Goal: Complete application form

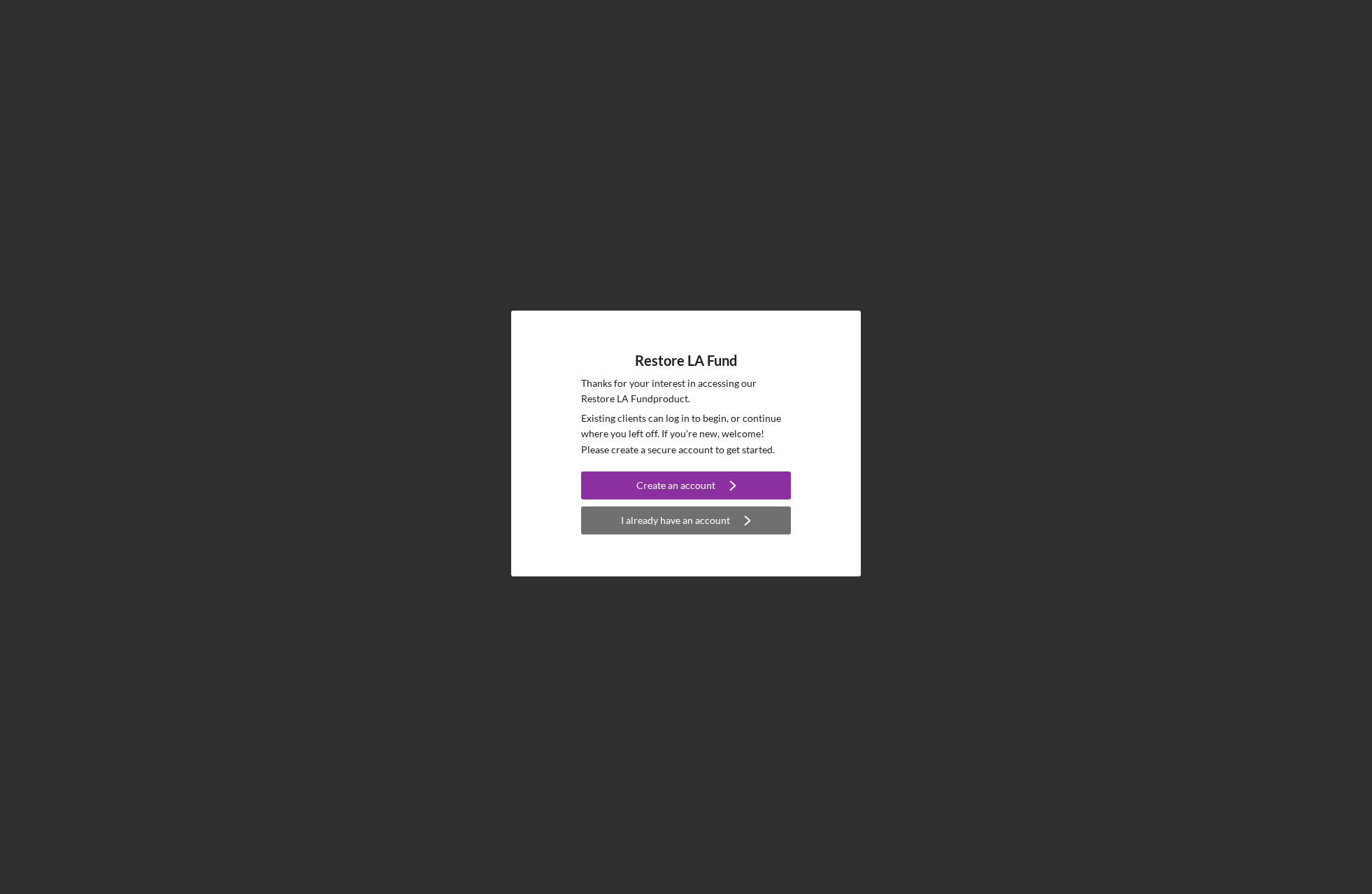
click at [679, 521] on div "I already have an account" at bounding box center [675, 520] width 109 height 28
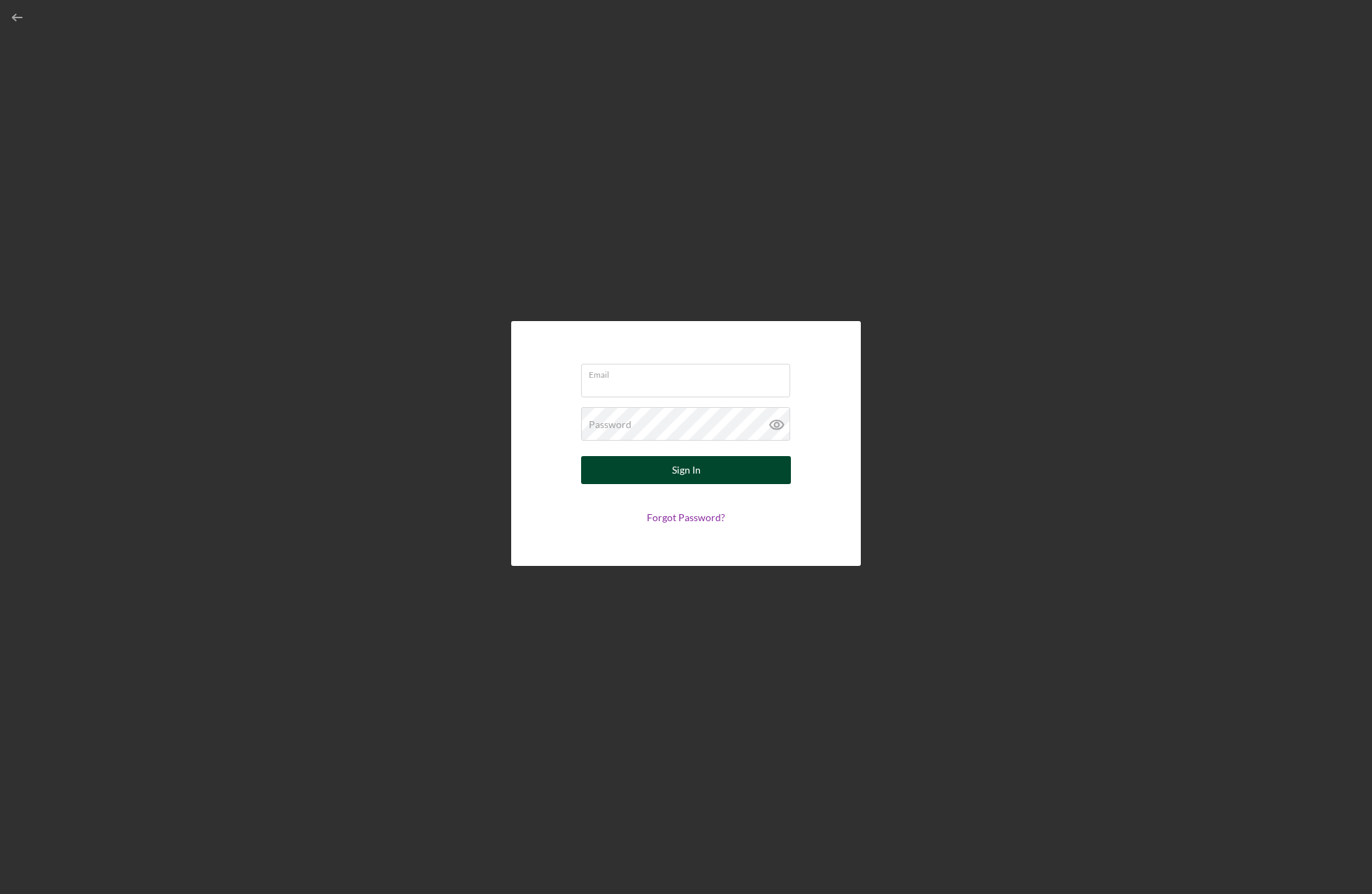
type input "heysaucychick@gmail.com"
click at [680, 478] on div "Sign In" at bounding box center [686, 470] width 29 height 28
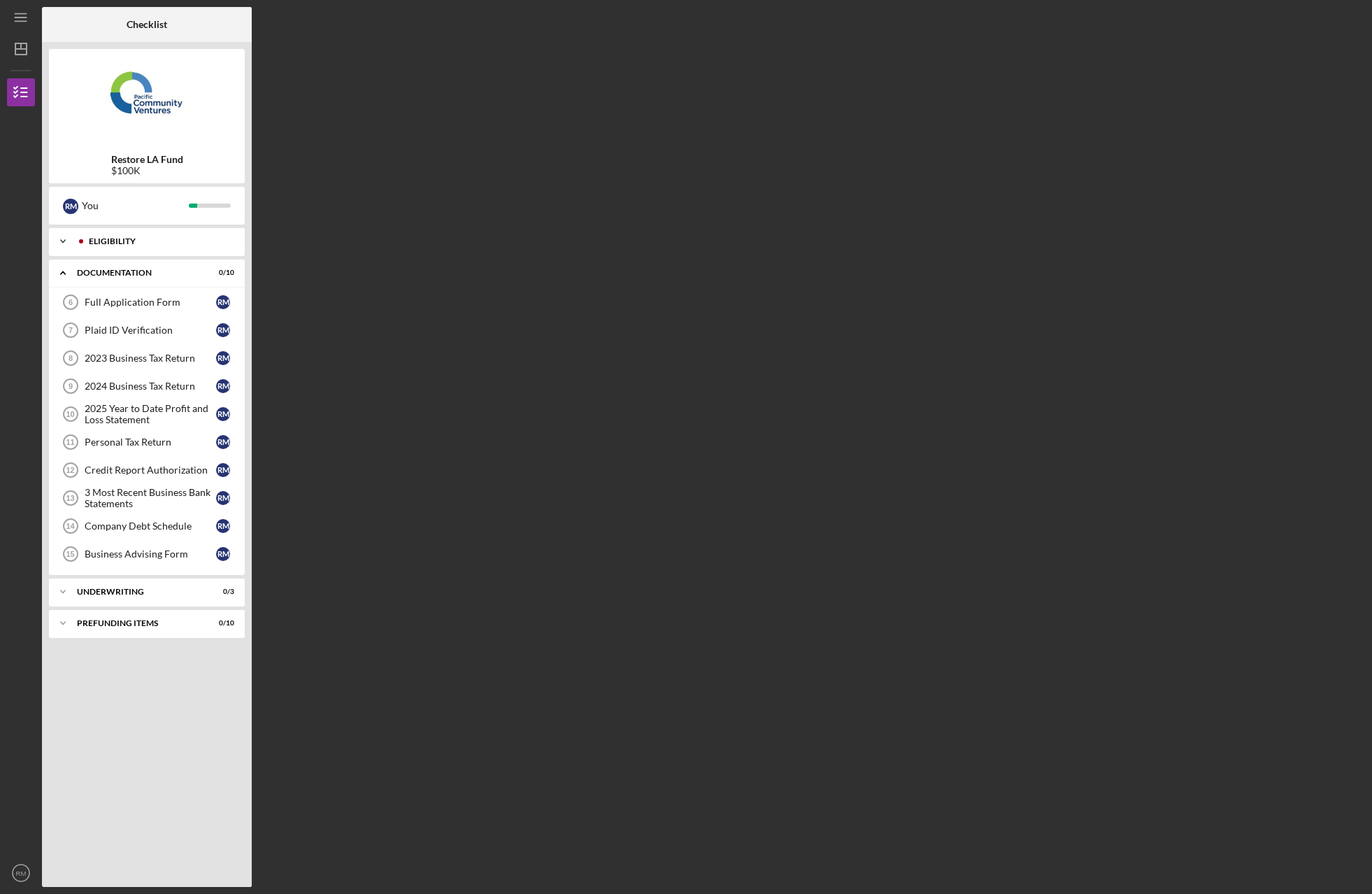
click at [118, 238] on div "Eligibility" at bounding box center [158, 241] width 138 height 8
click at [168, 241] on div "Eligibility" at bounding box center [158, 241] width 138 height 8
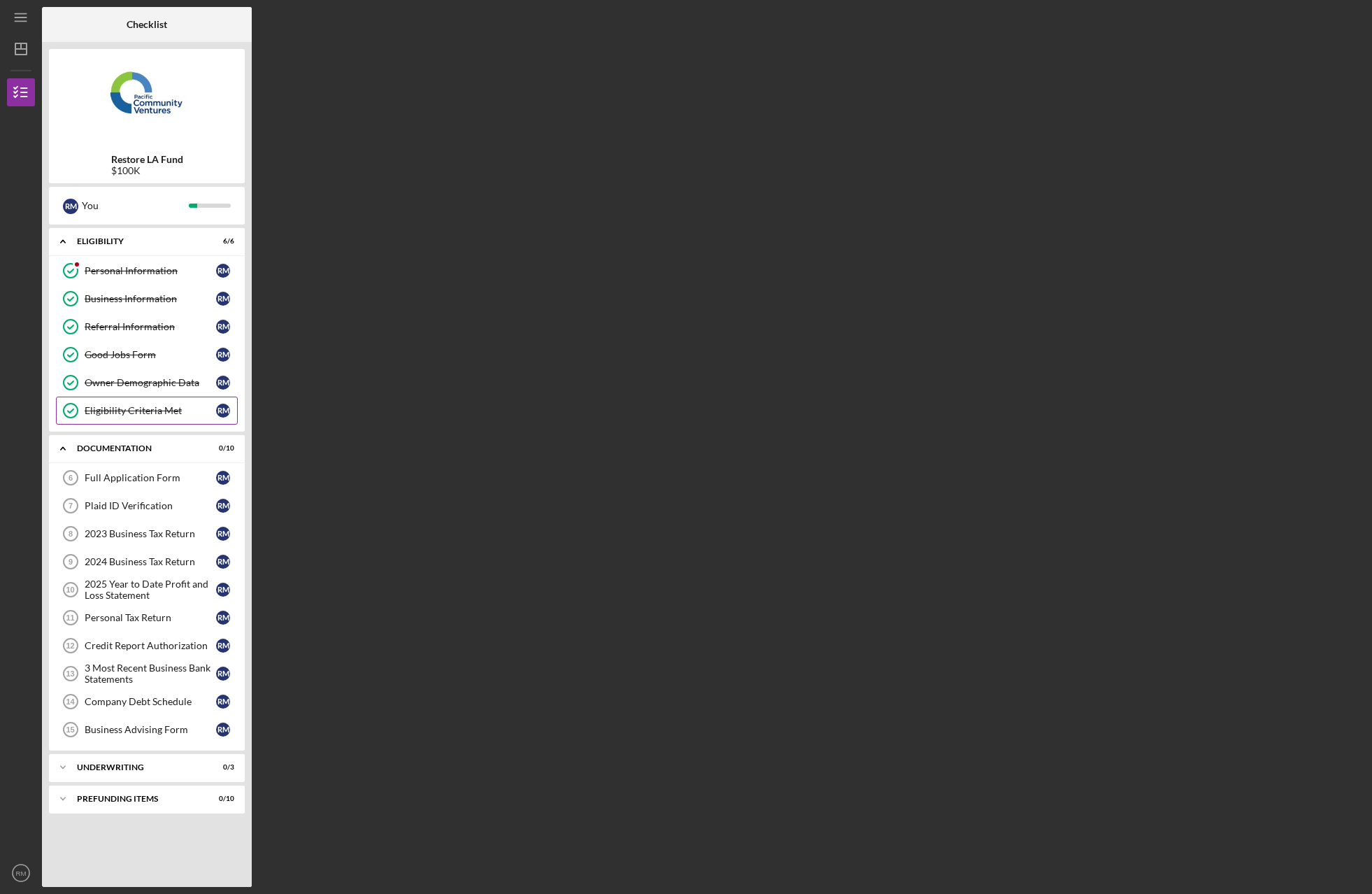
click at [178, 412] on div "Eligibility Criteria Met" at bounding box center [151, 410] width 131 height 11
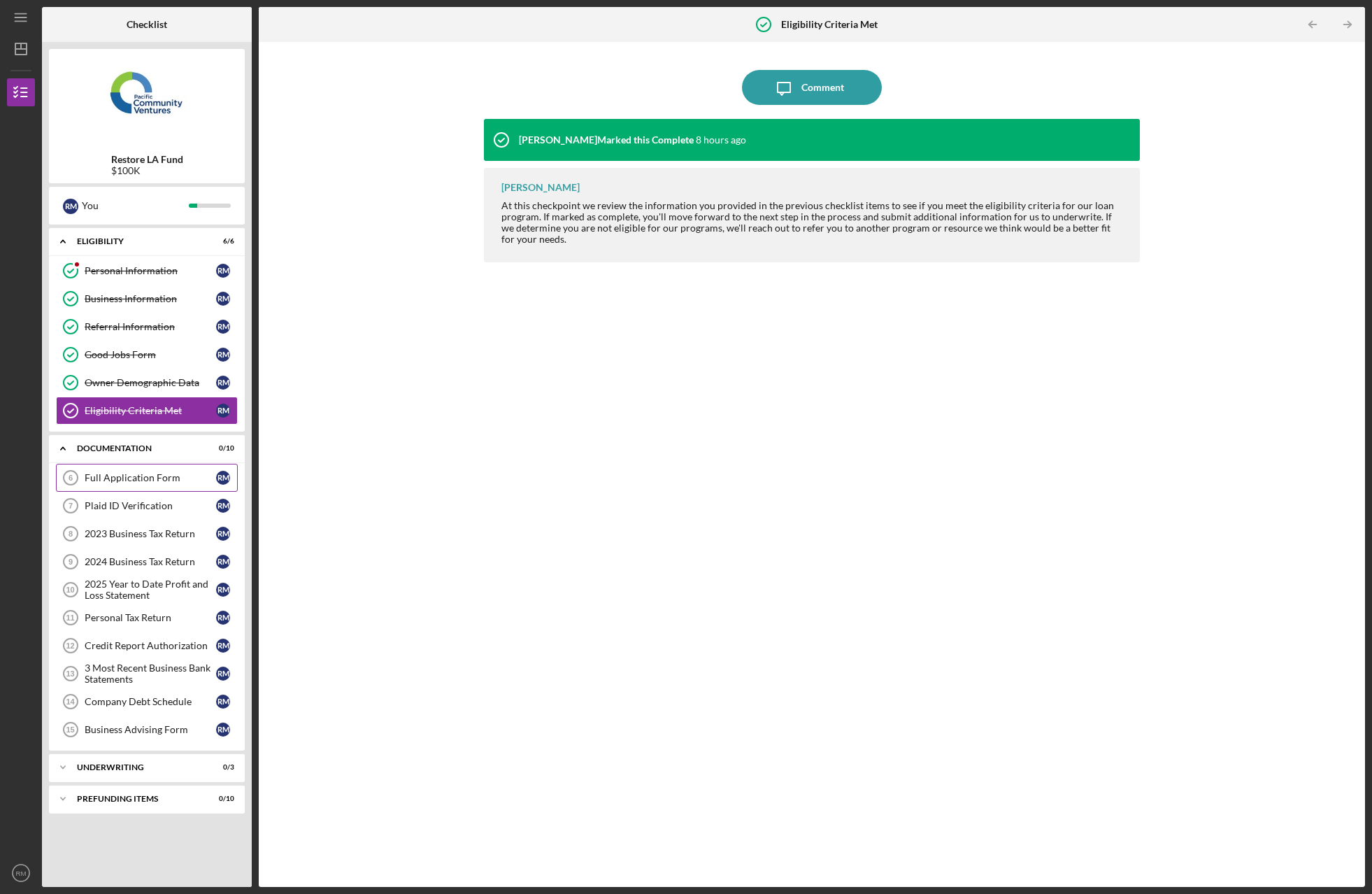
click at [150, 471] on link "Full Application Form 6 Full Application Form R M" at bounding box center [147, 478] width 182 height 28
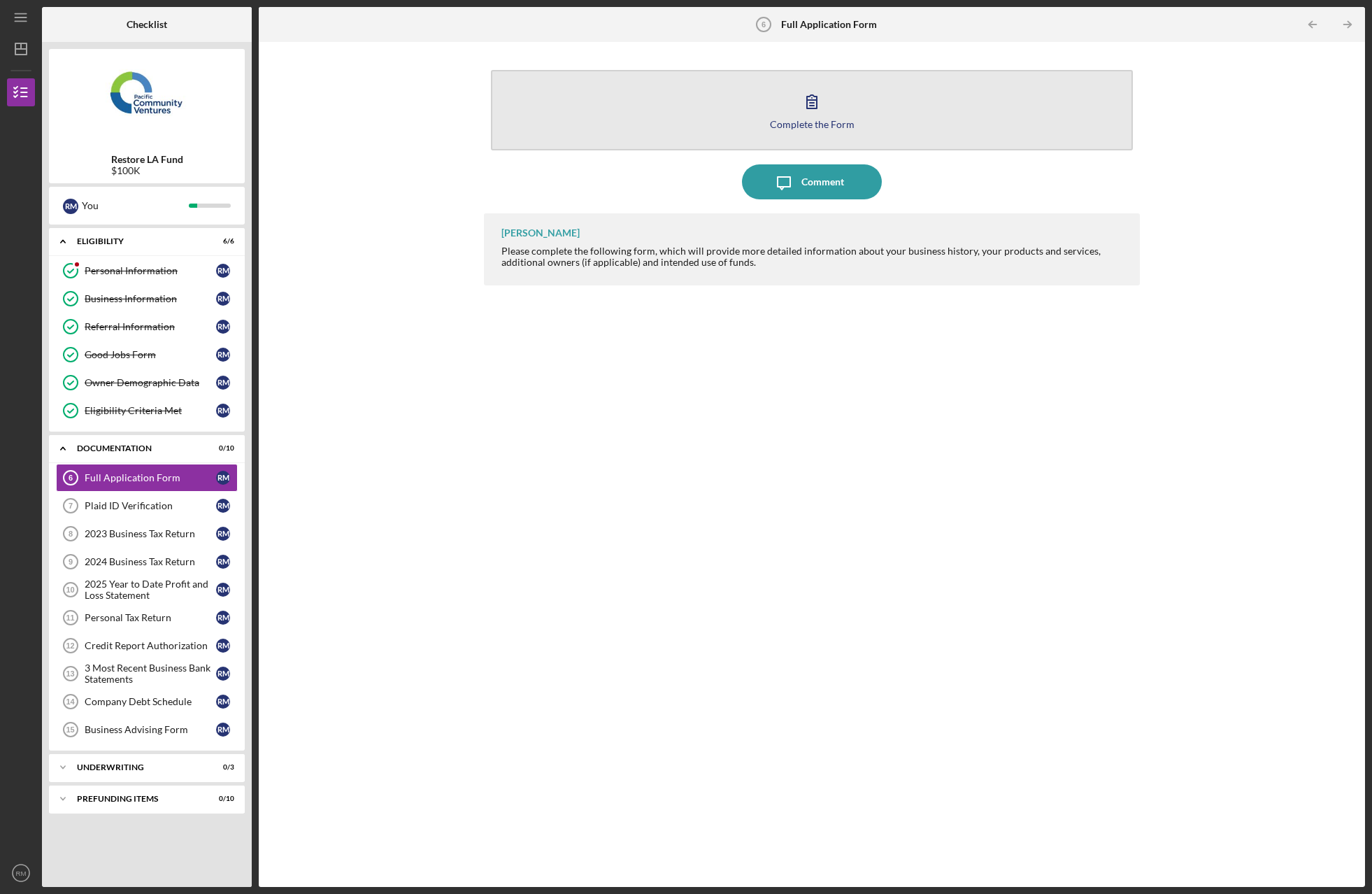
click at [820, 110] on icon "button" at bounding box center [811, 101] width 35 height 35
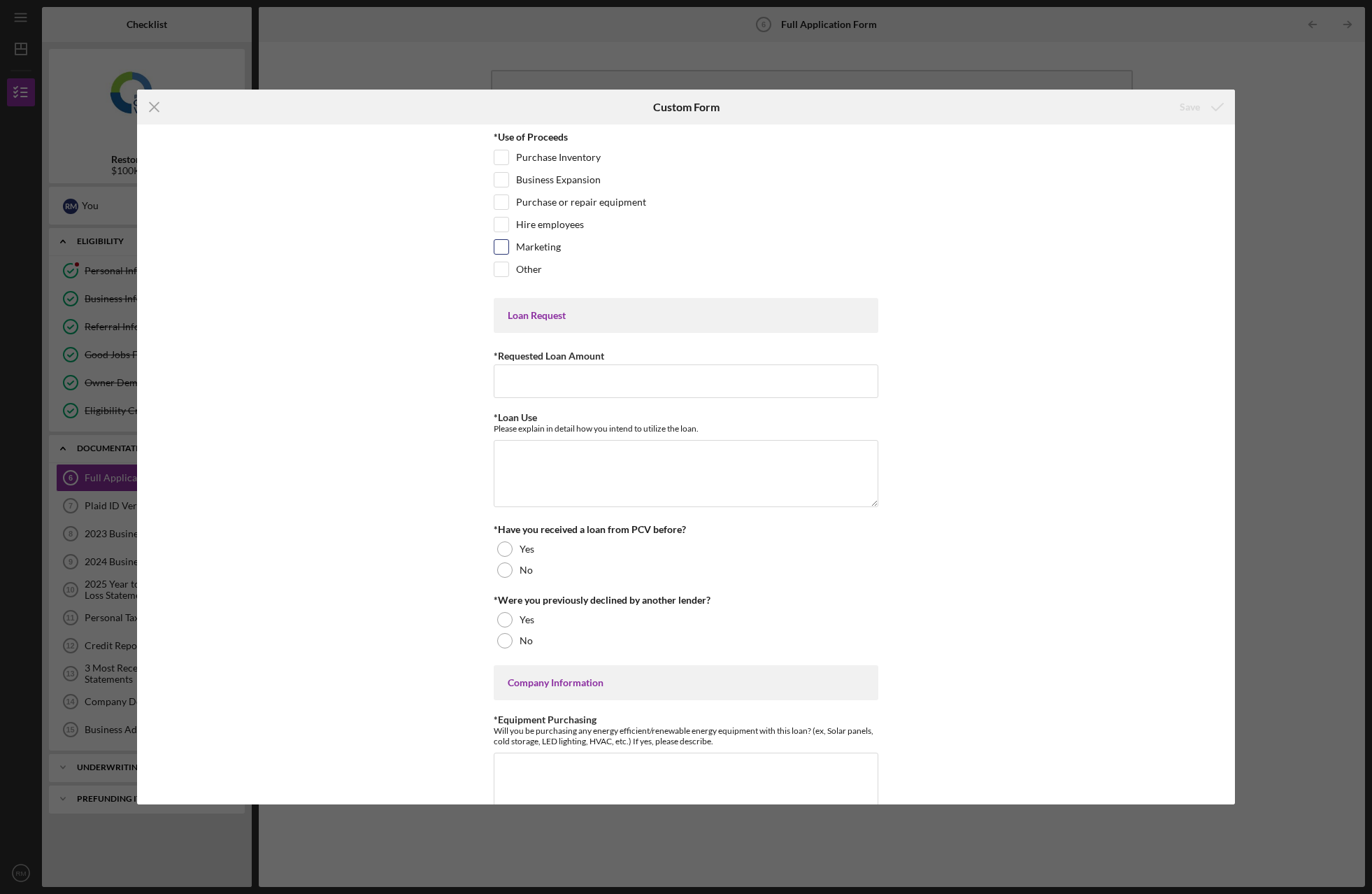
click at [501, 246] on input "Marketing" at bounding box center [501, 247] width 14 height 14
checkbox input "true"
click at [501, 198] on input "Purchase or repair equipment" at bounding box center [501, 202] width 14 height 14
checkbox input "true"
click at [496, 224] on input "Hire employees" at bounding box center [501, 225] width 14 height 14
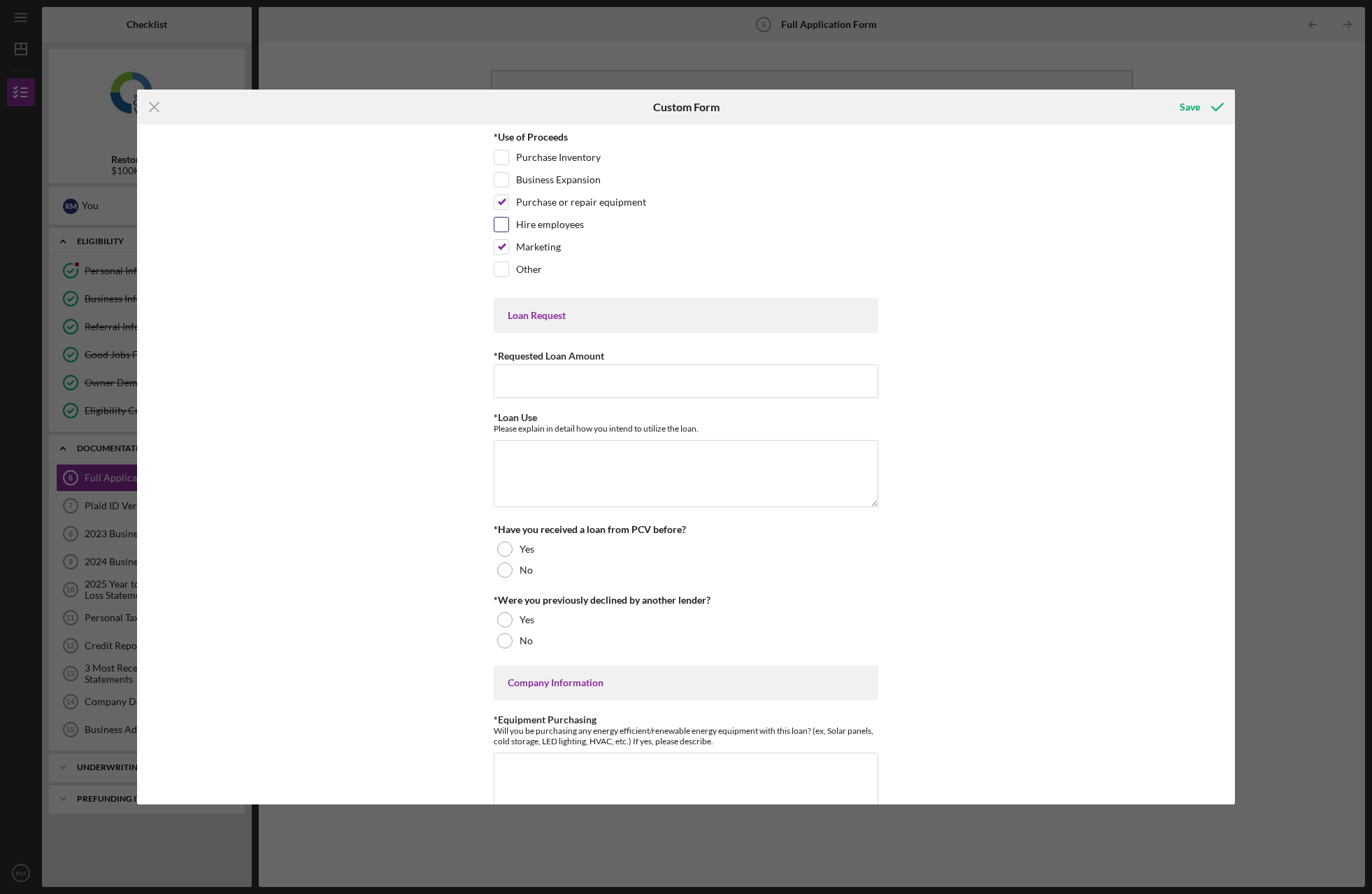
checkbox input "true"
click at [497, 180] on input "Business Expansion" at bounding box center [501, 180] width 14 height 14
checkbox input "true"
click at [589, 388] on input "*Requested Loan Amount" at bounding box center [686, 381] width 384 height 33
type input "$100,000"
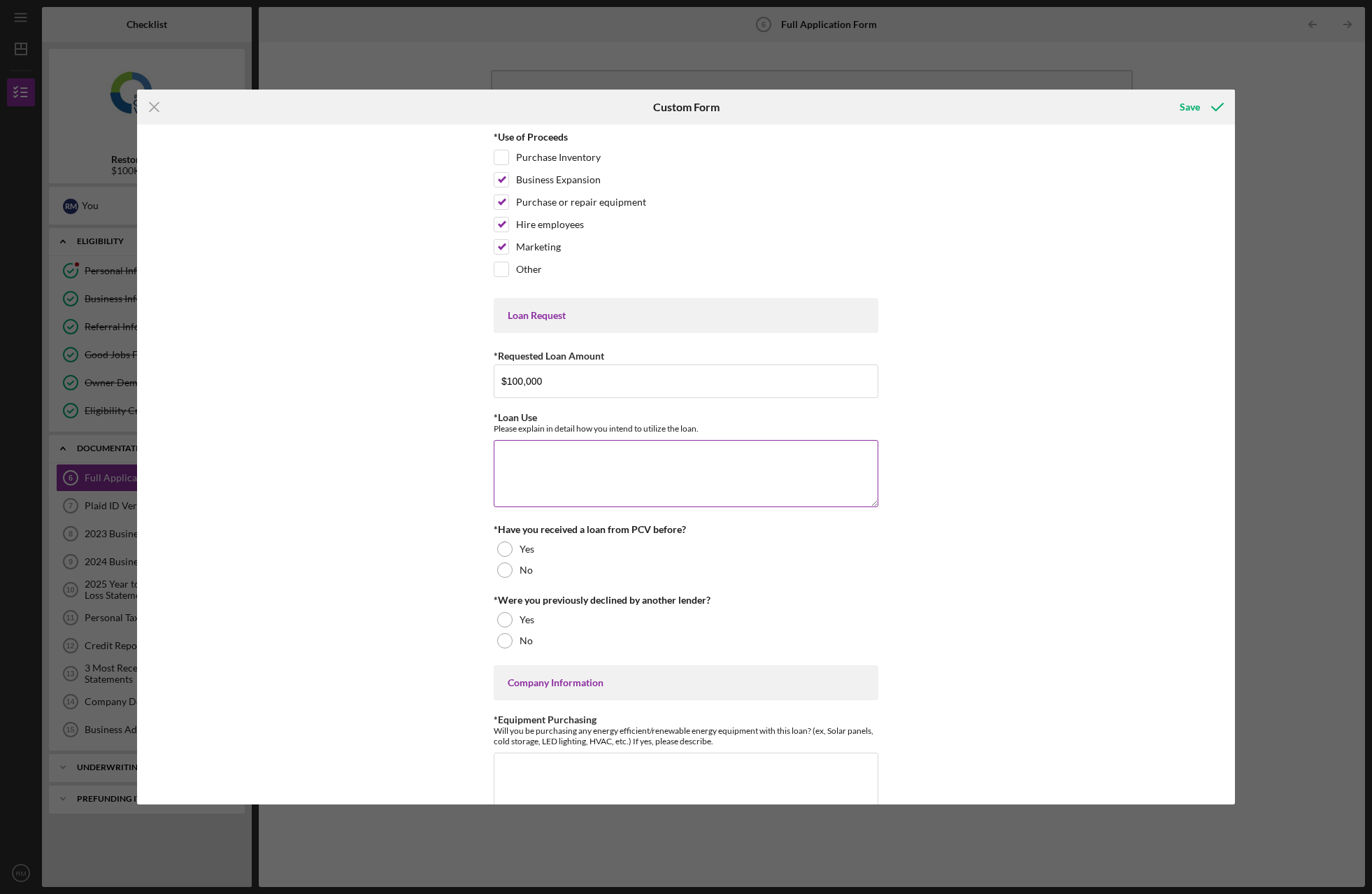
click at [623, 463] on textarea "*Loan Use" at bounding box center [686, 473] width 384 height 67
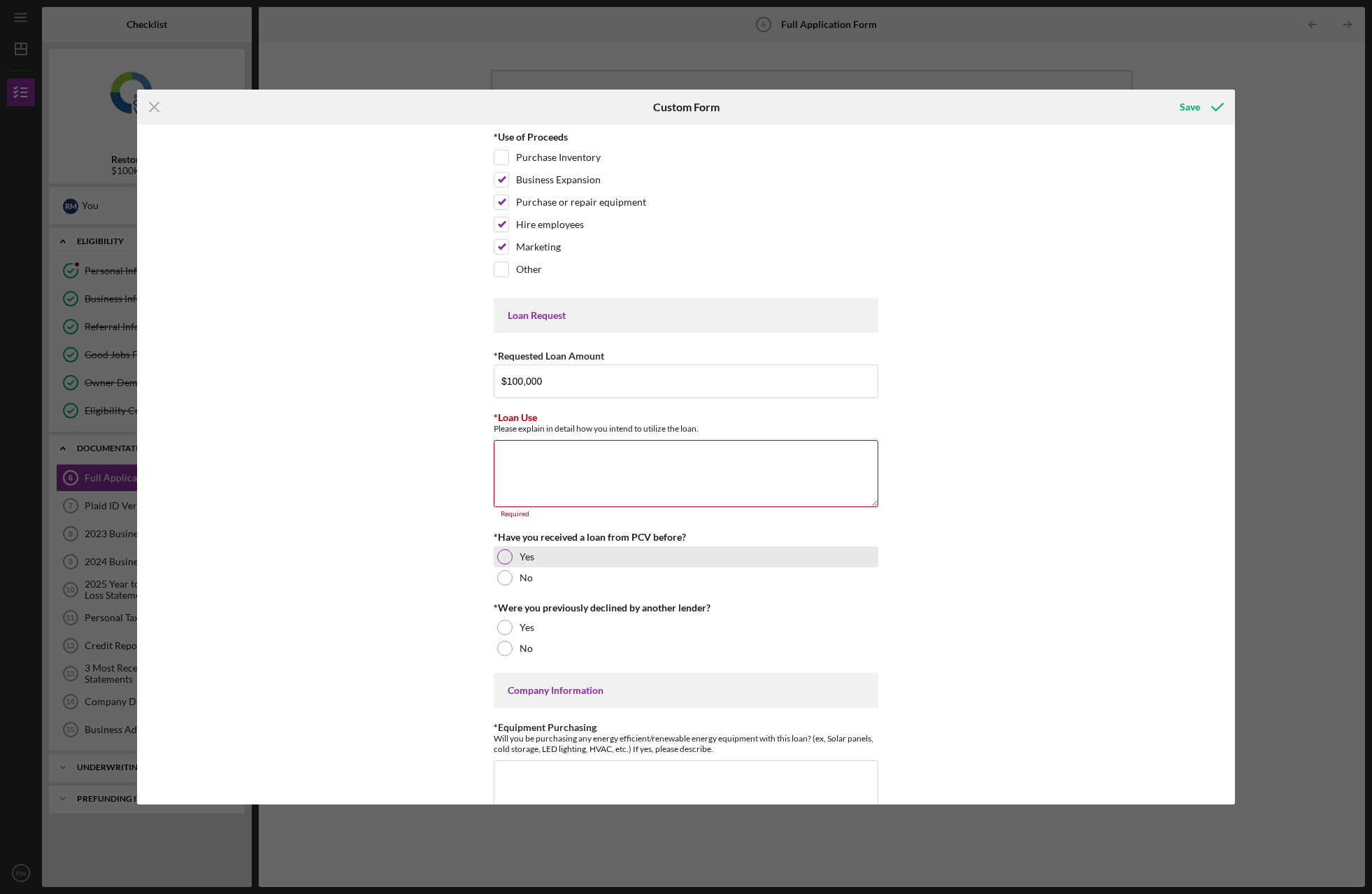
click at [503, 552] on div at bounding box center [505, 557] width 15 height 15
click at [542, 460] on textarea "*Loan Use" at bounding box center [686, 473] width 384 height 67
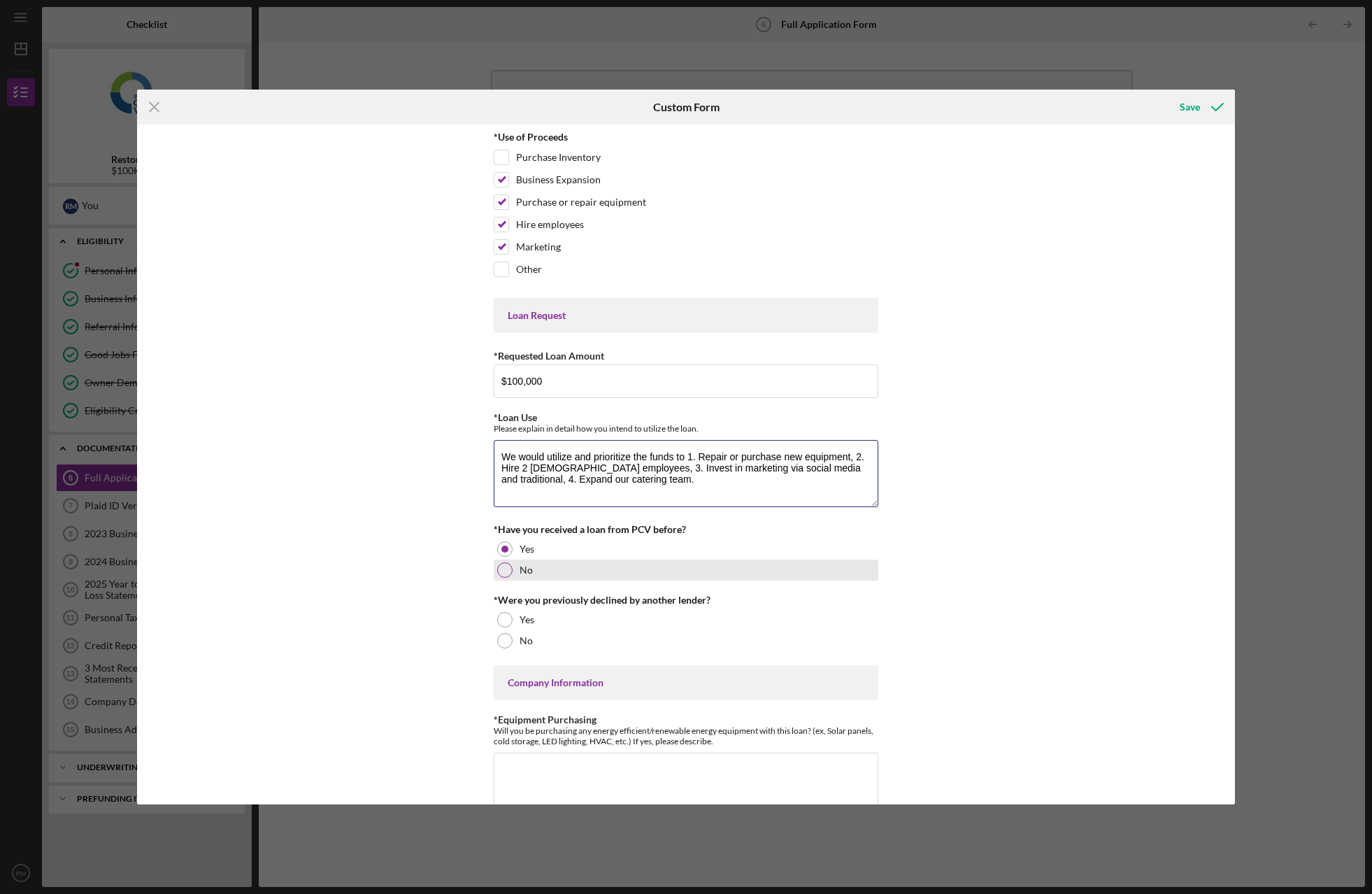
type textarea "We would utilize and prioritize the funds to 1. Repair or purchase new equipmen…"
click at [872, 575] on div "No" at bounding box center [686, 570] width 384 height 21
click at [508, 551] on div at bounding box center [505, 549] width 15 height 15
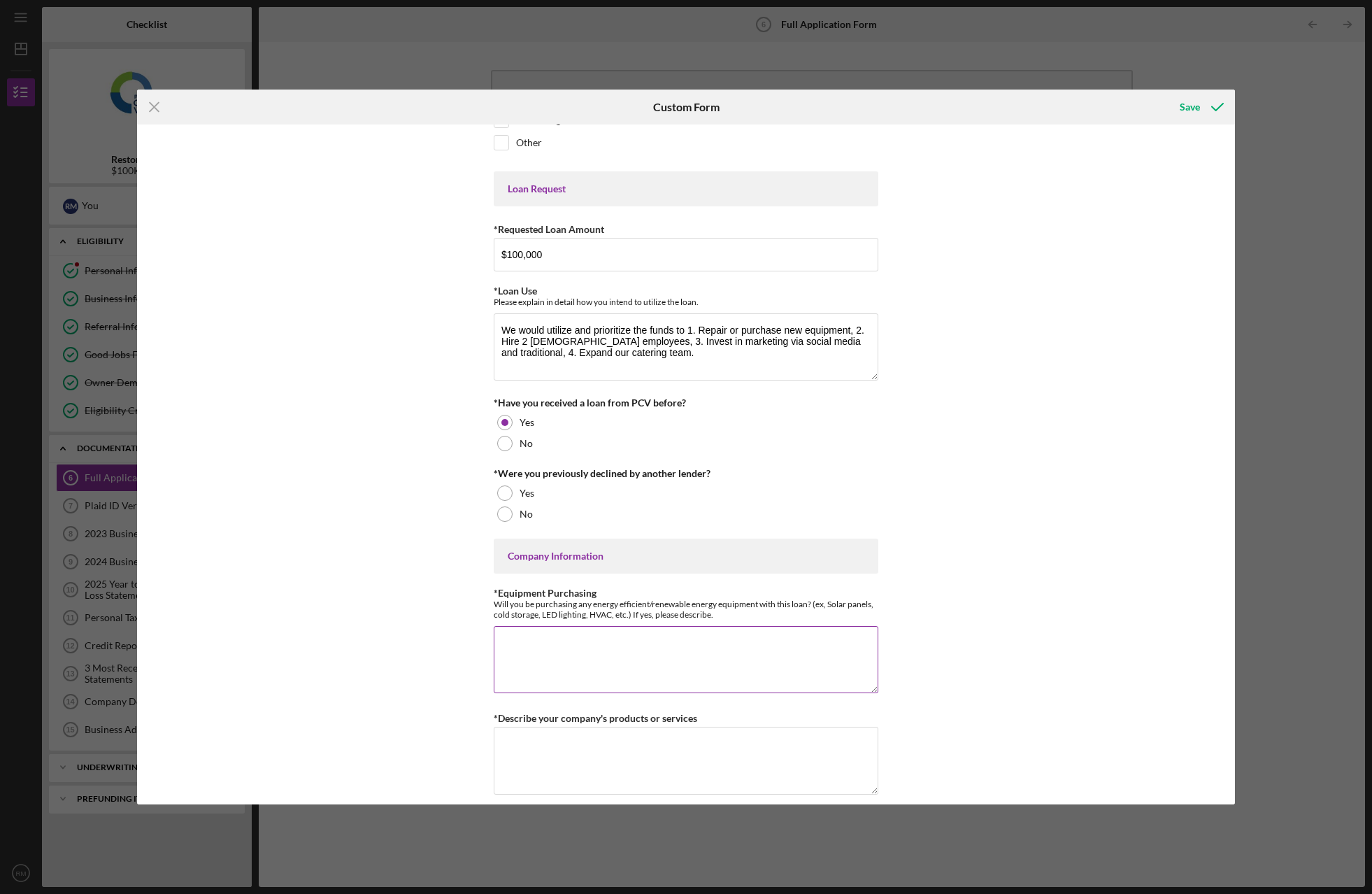
scroll to position [140, 0]
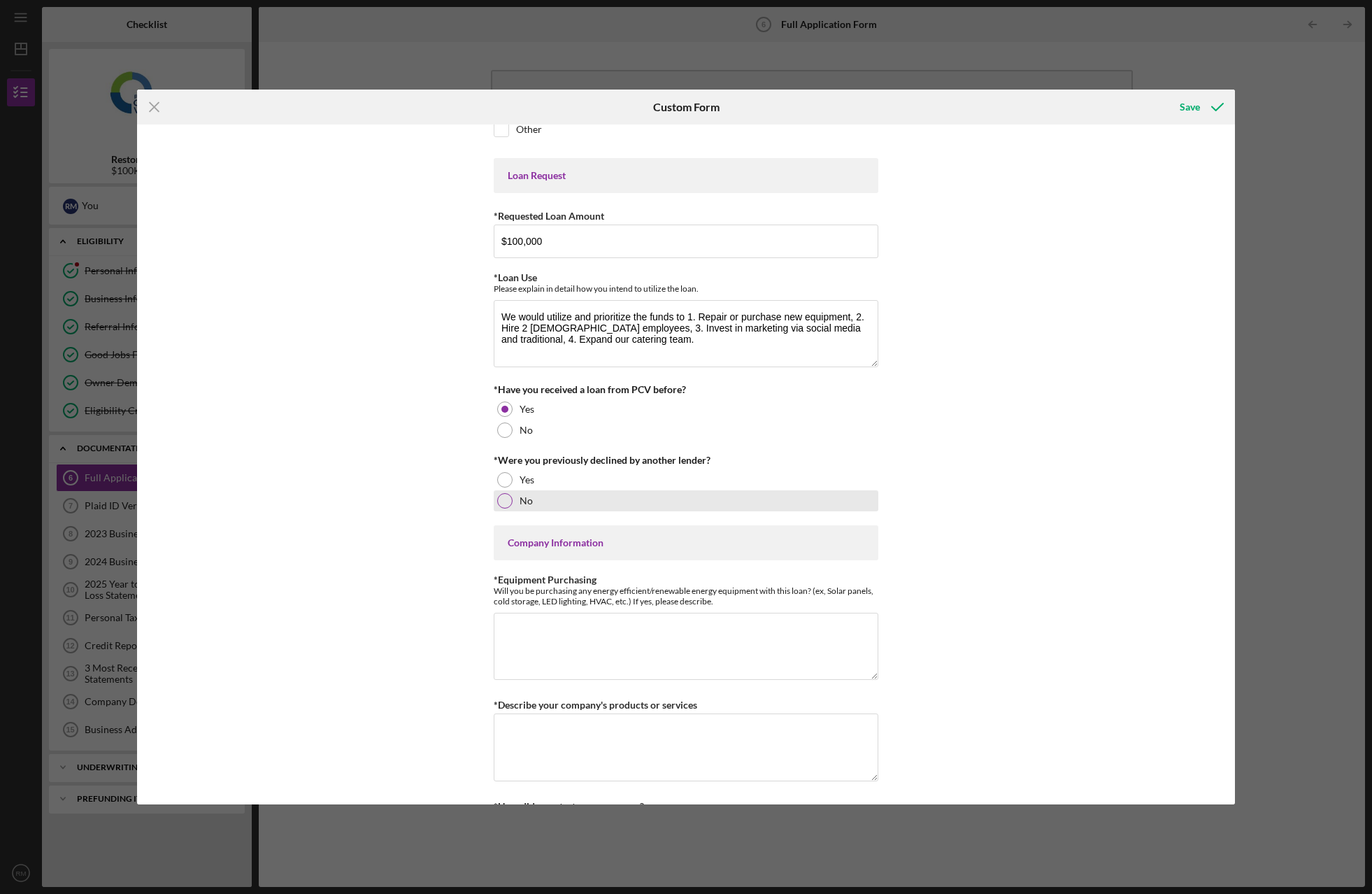
click at [502, 503] on div at bounding box center [505, 501] width 15 height 15
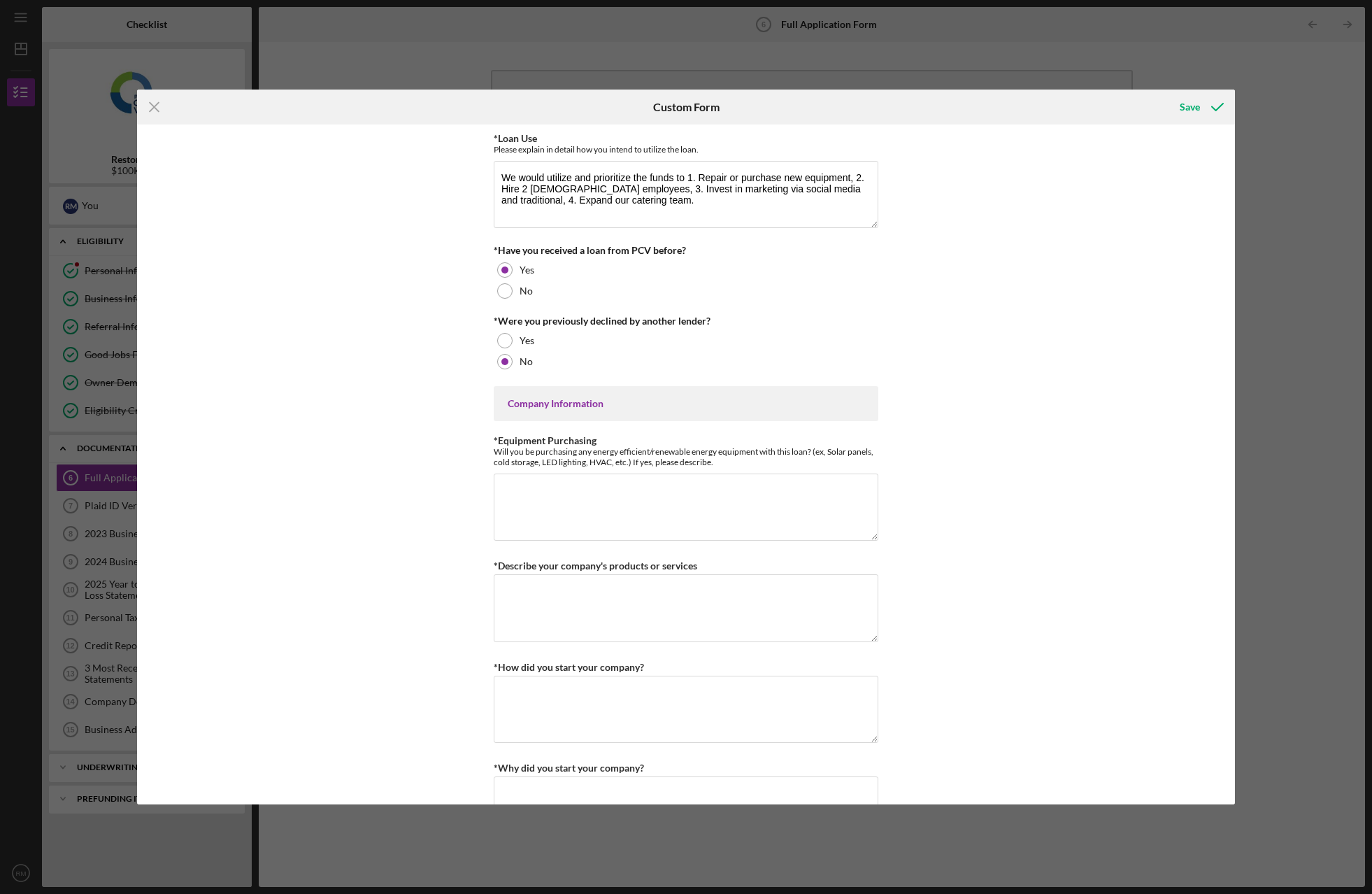
scroll to position [279, 0]
click at [578, 503] on textarea "*Equipment Purchasing" at bounding box center [686, 506] width 384 height 67
type textarea "No"
click at [613, 608] on textarea "*Describe your company's products or services" at bounding box center [686, 607] width 384 height 67
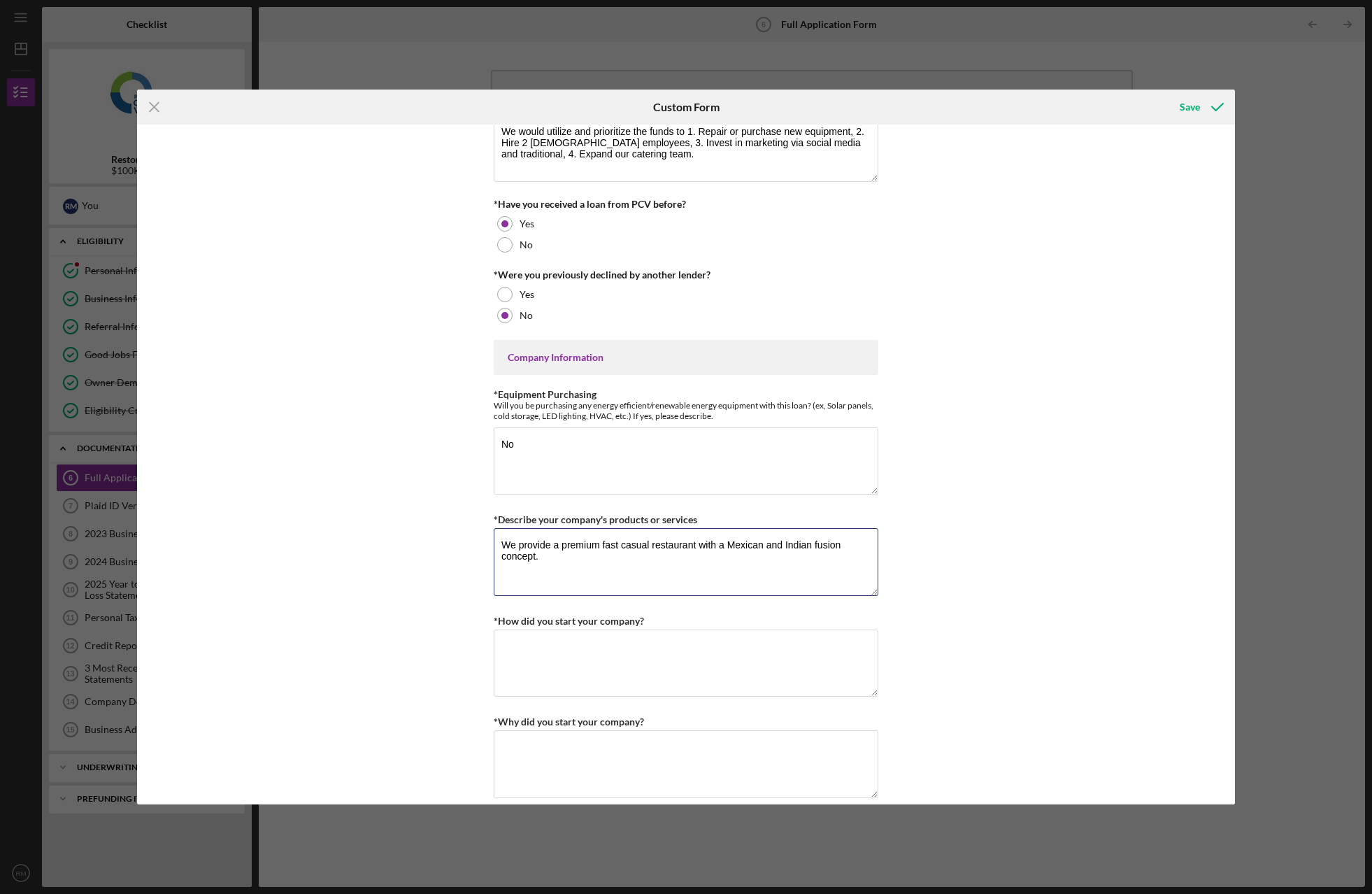
scroll to position [419, 0]
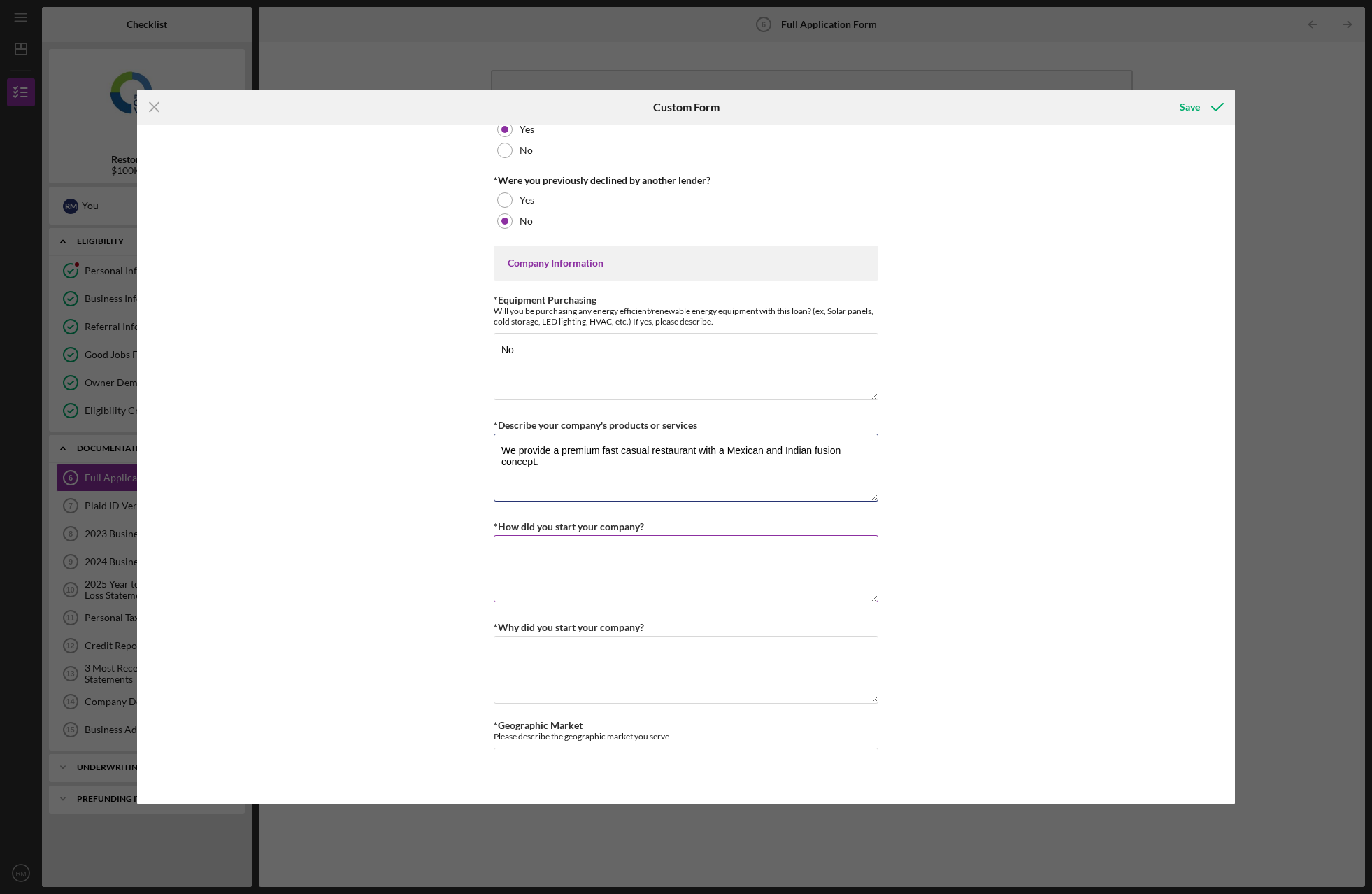
type textarea "We provide a premium fast casual restaurant with a Mexican and Indian fusion co…"
click at [599, 564] on textarea "*How did you start your company?" at bounding box center [686, 568] width 384 height 67
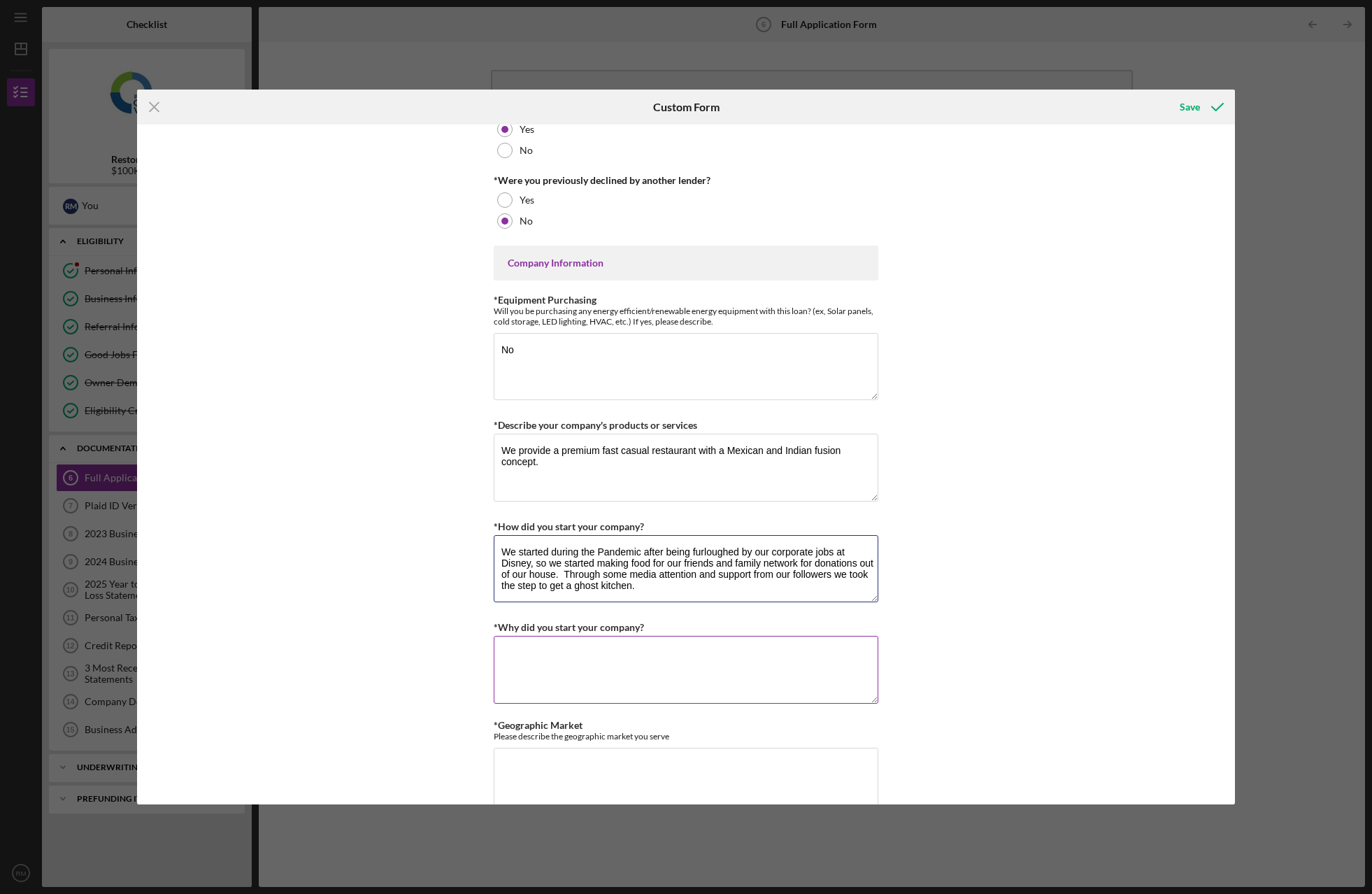
type textarea "We started during the Pandemic after being furloughed by our corporate jobs at …"
click at [578, 642] on textarea "*Why did you start your company?" at bounding box center [686, 669] width 384 height 67
type textarea "3"
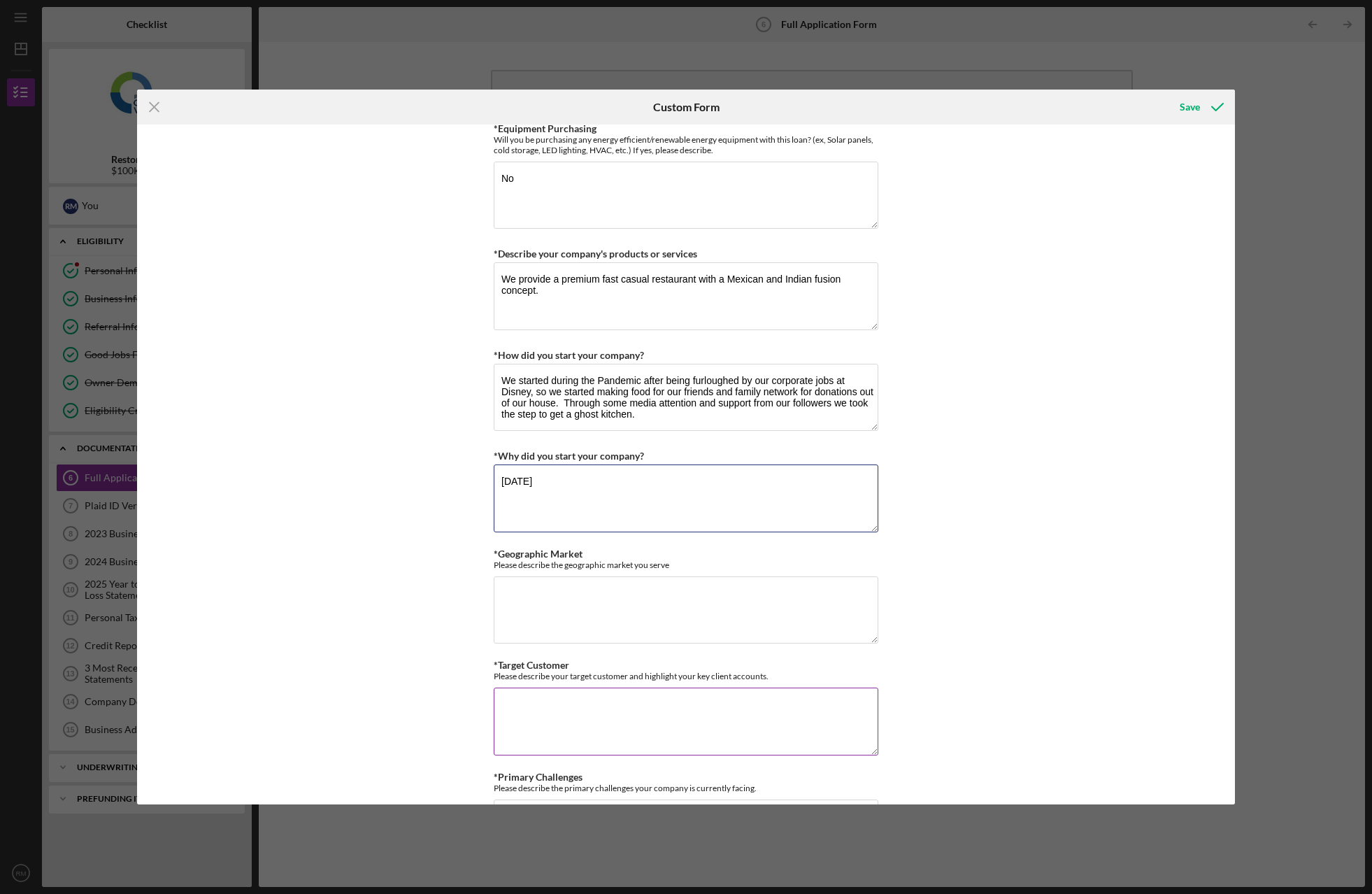
scroll to position [629, 0]
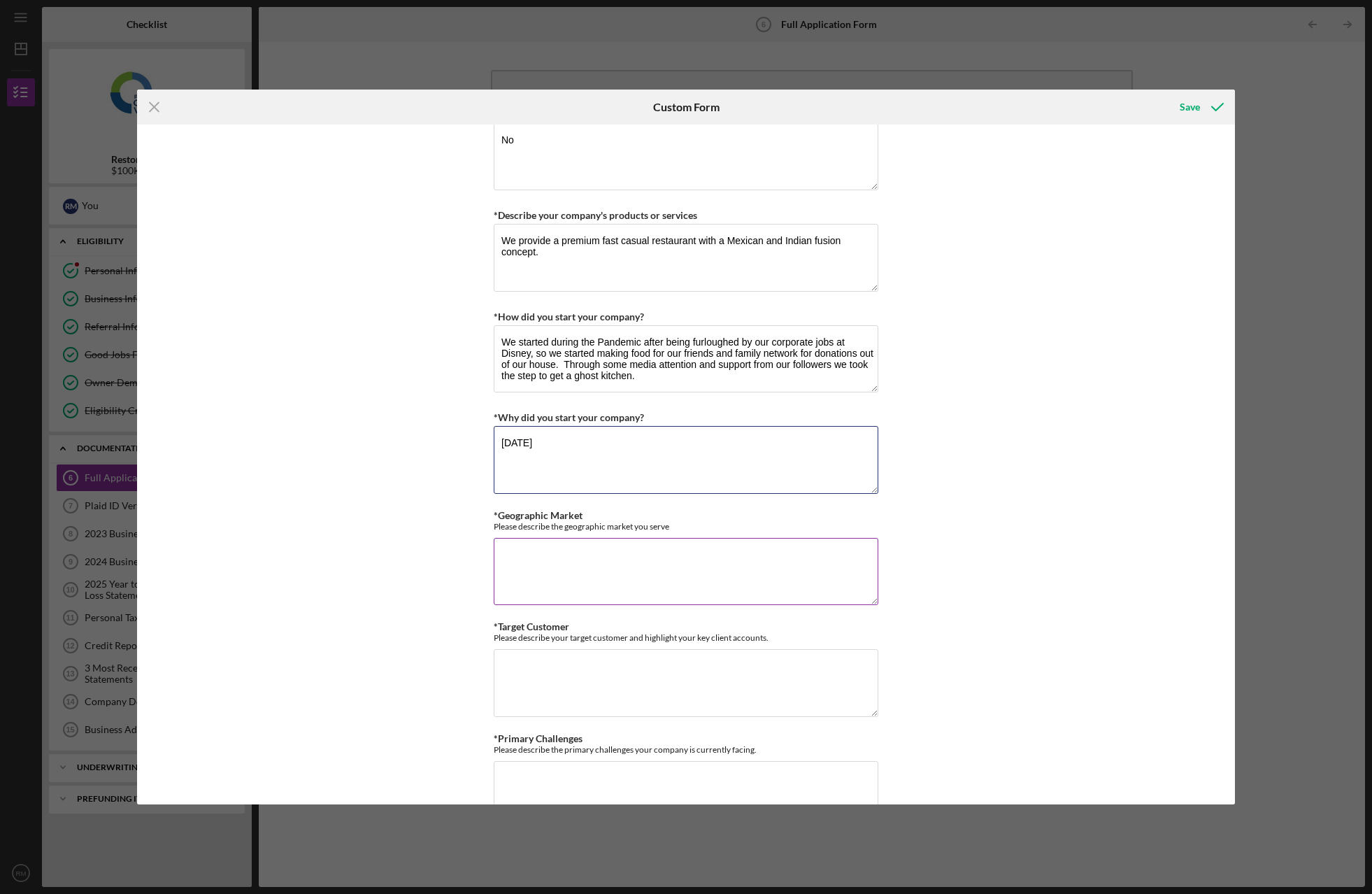
type textarea "[DATE]"
click at [589, 560] on textarea "*Geographic Market" at bounding box center [686, 571] width 384 height 67
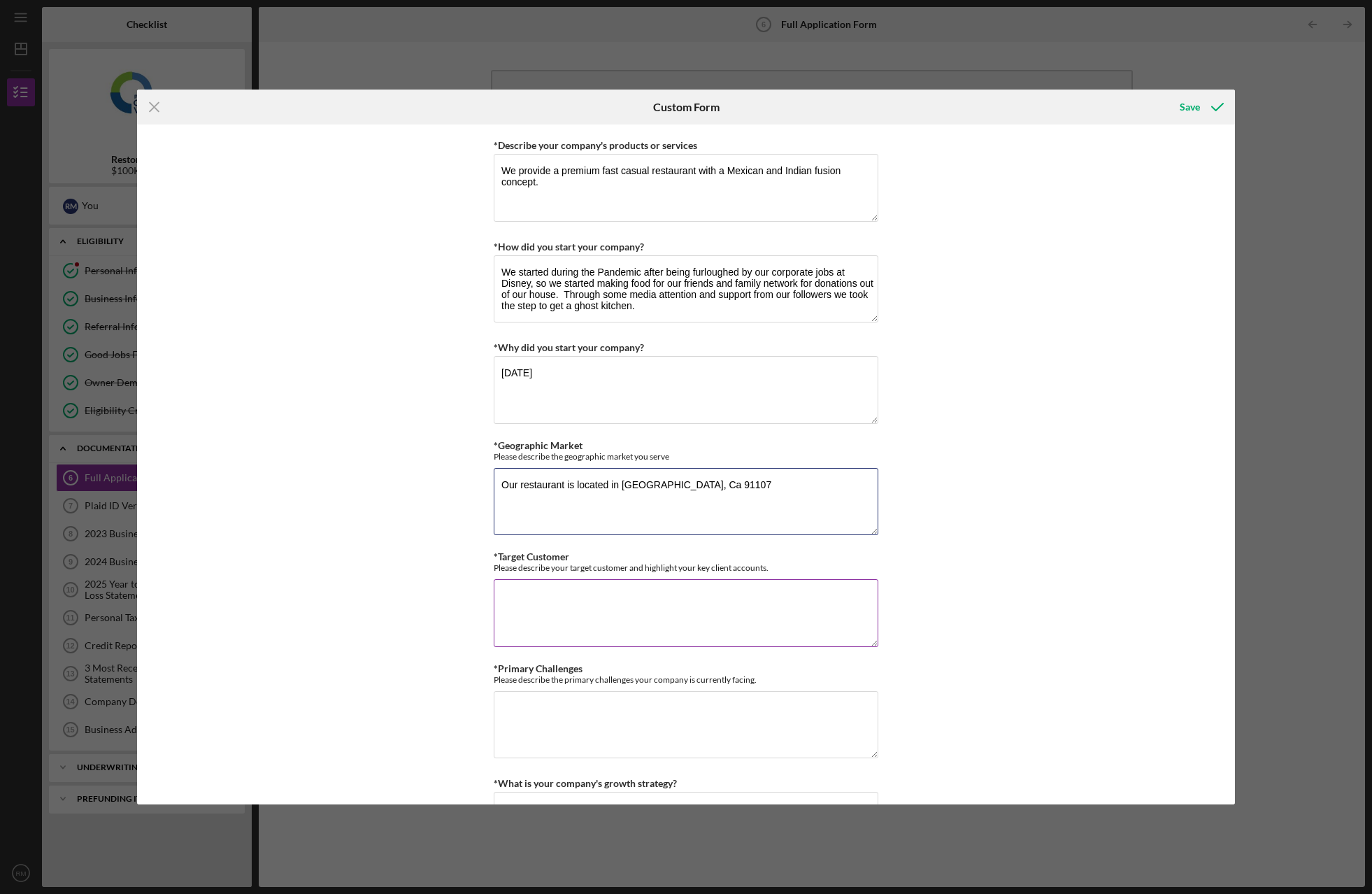
type textarea "Our restaurant is located in [GEOGRAPHIC_DATA], Ca 91107"
click at [603, 608] on textarea "*Target Customer" at bounding box center [686, 612] width 384 height 67
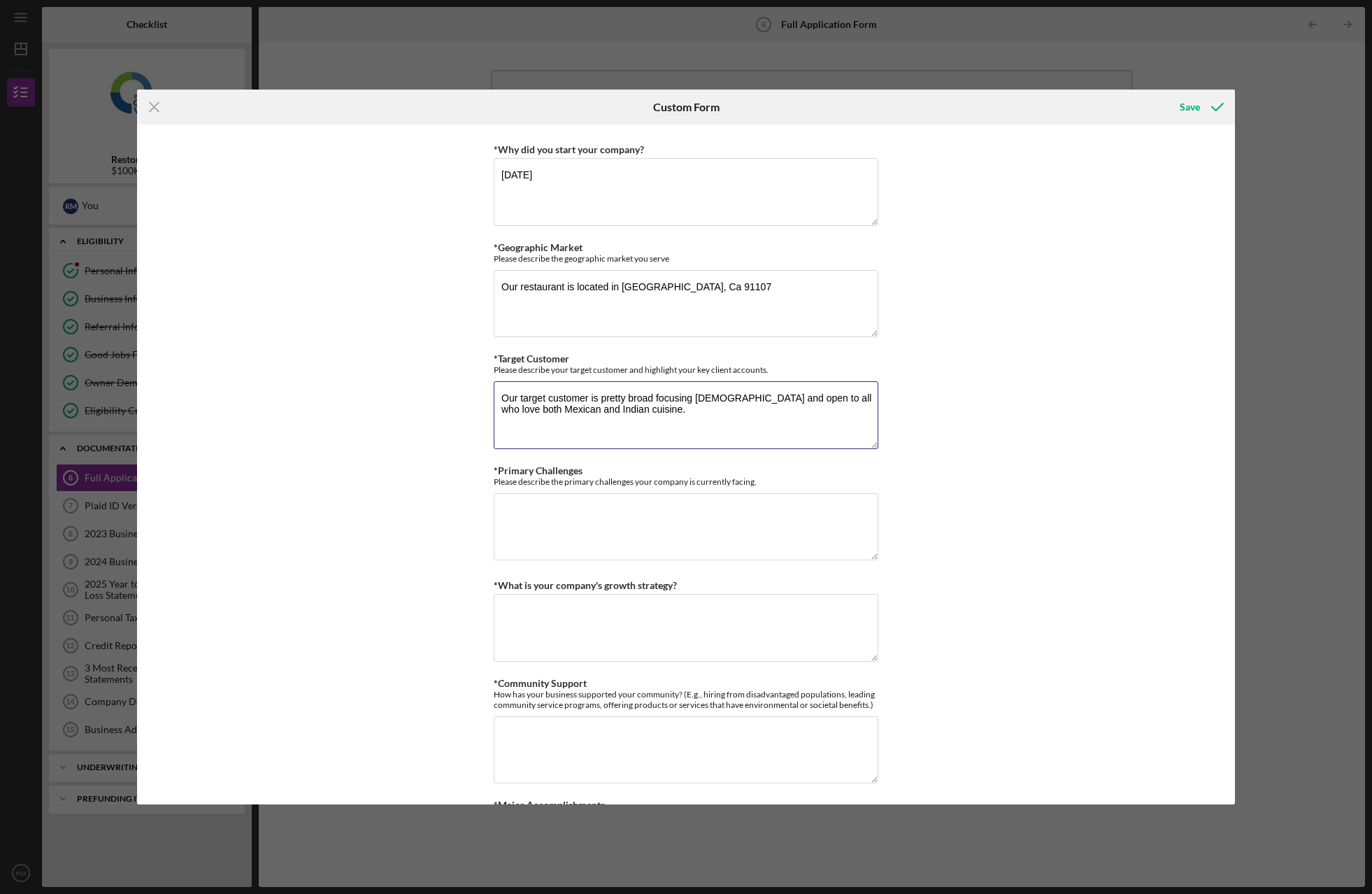
scroll to position [909, 0]
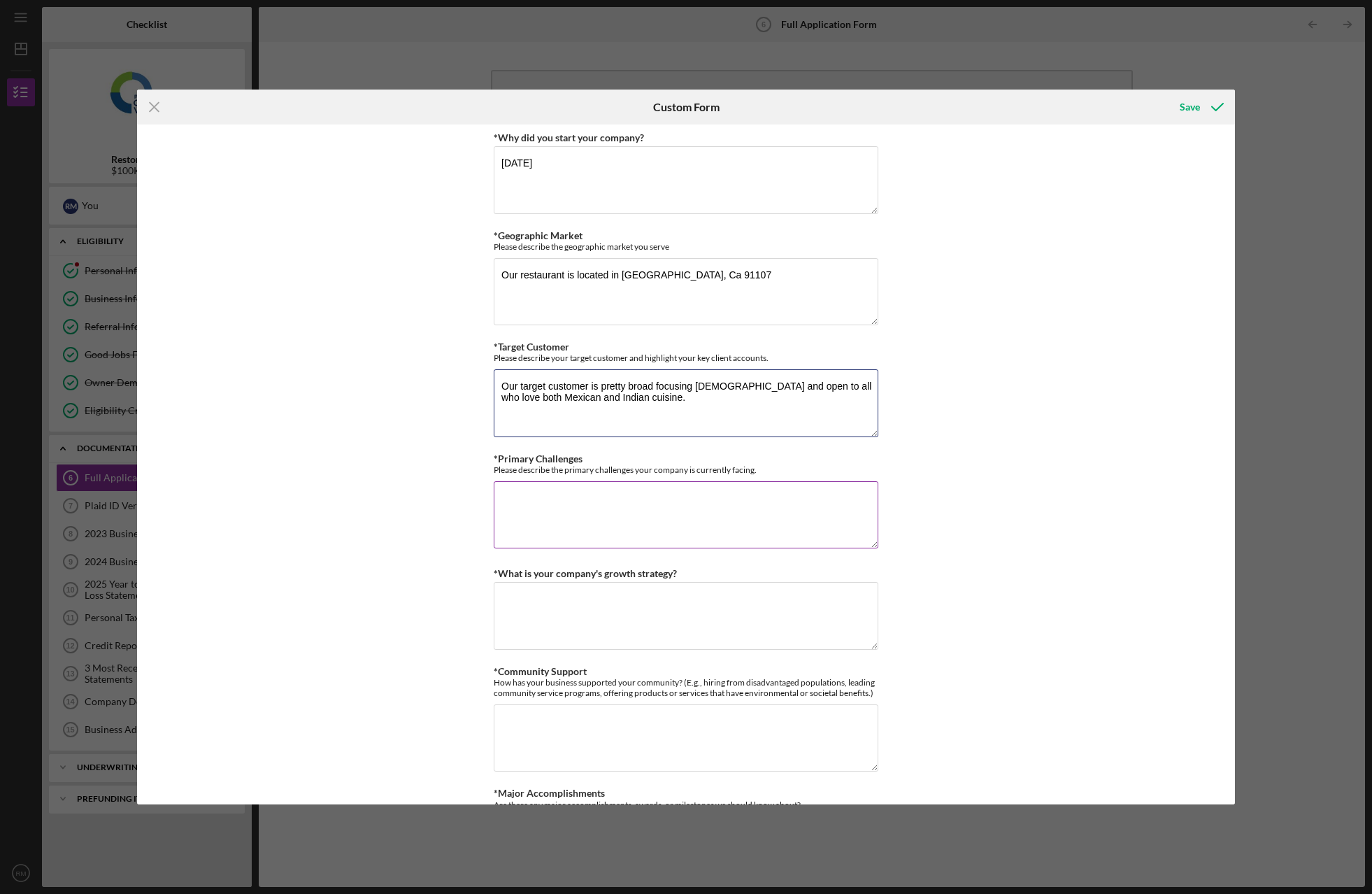
type textarea "Our target customer is pretty broad focusing [DEMOGRAPHIC_DATA] and open to all…"
click at [588, 501] on textarea "*Primary Challenges" at bounding box center [686, 514] width 384 height 67
type textarea "Ultimately letting people know where we are."
click at [545, 611] on textarea "*What is your company's growth strategy?" at bounding box center [686, 615] width 384 height 67
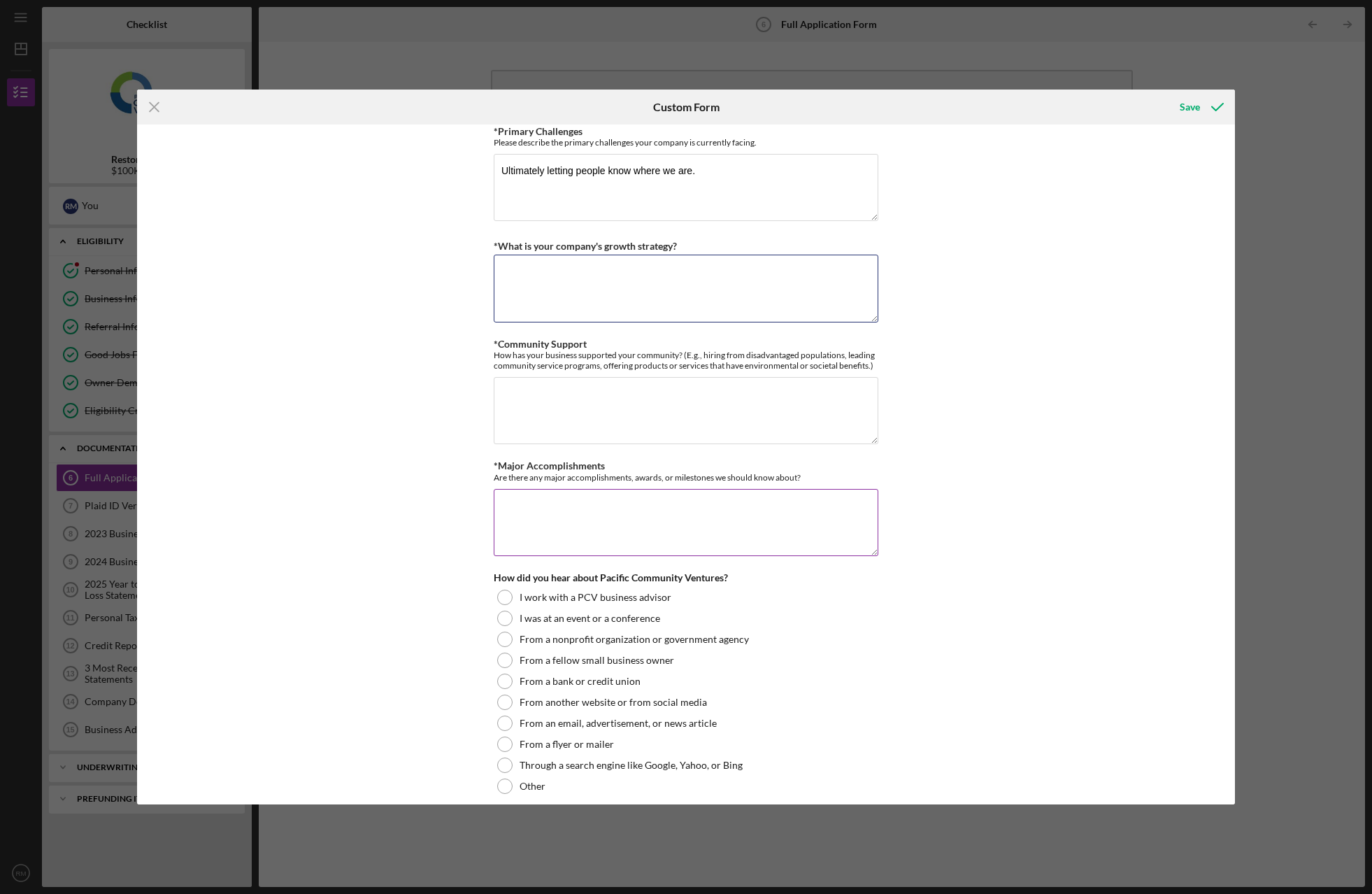
scroll to position [1258, 0]
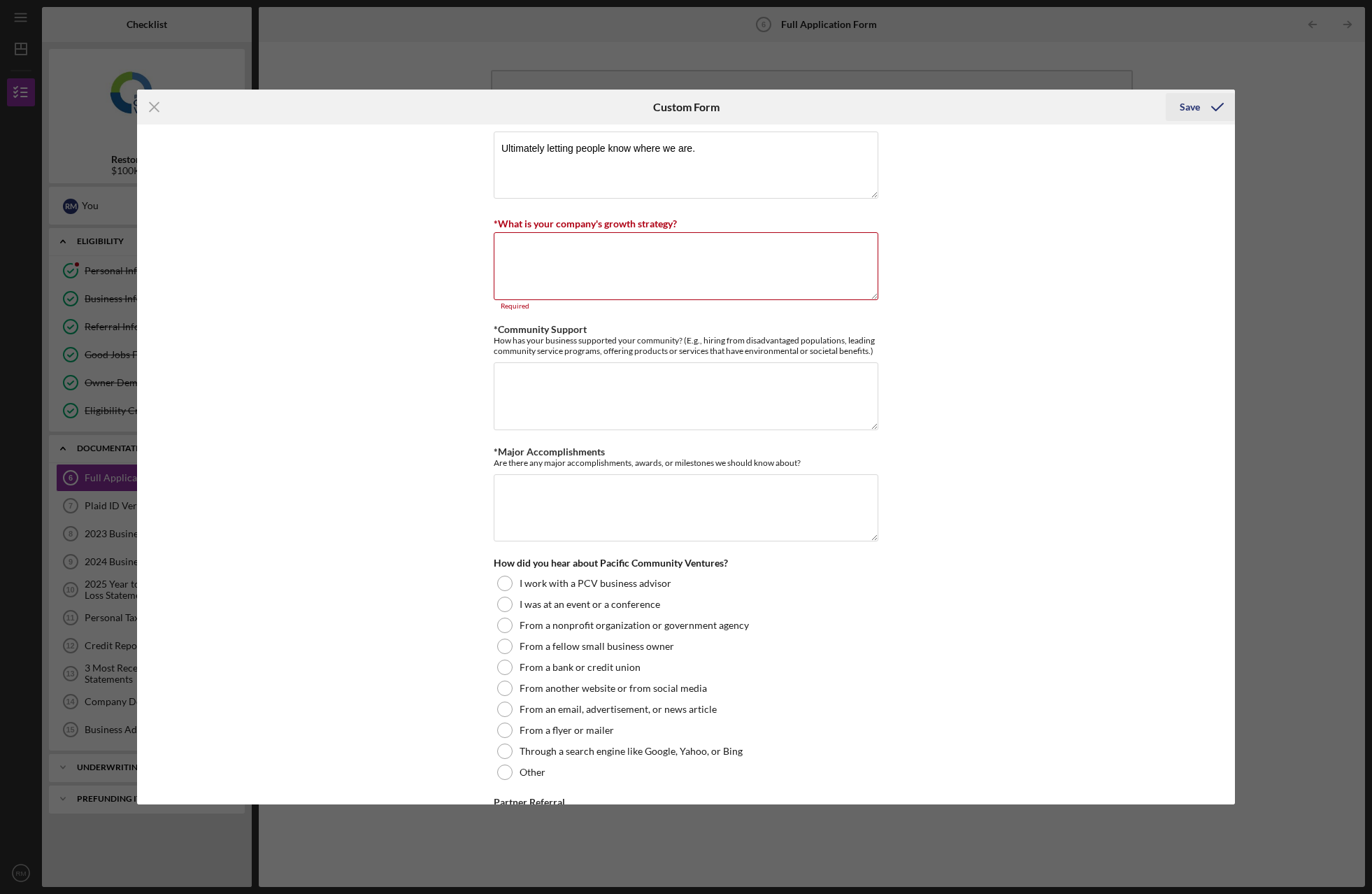
click at [1189, 111] on div "Save" at bounding box center [1190, 107] width 20 height 28
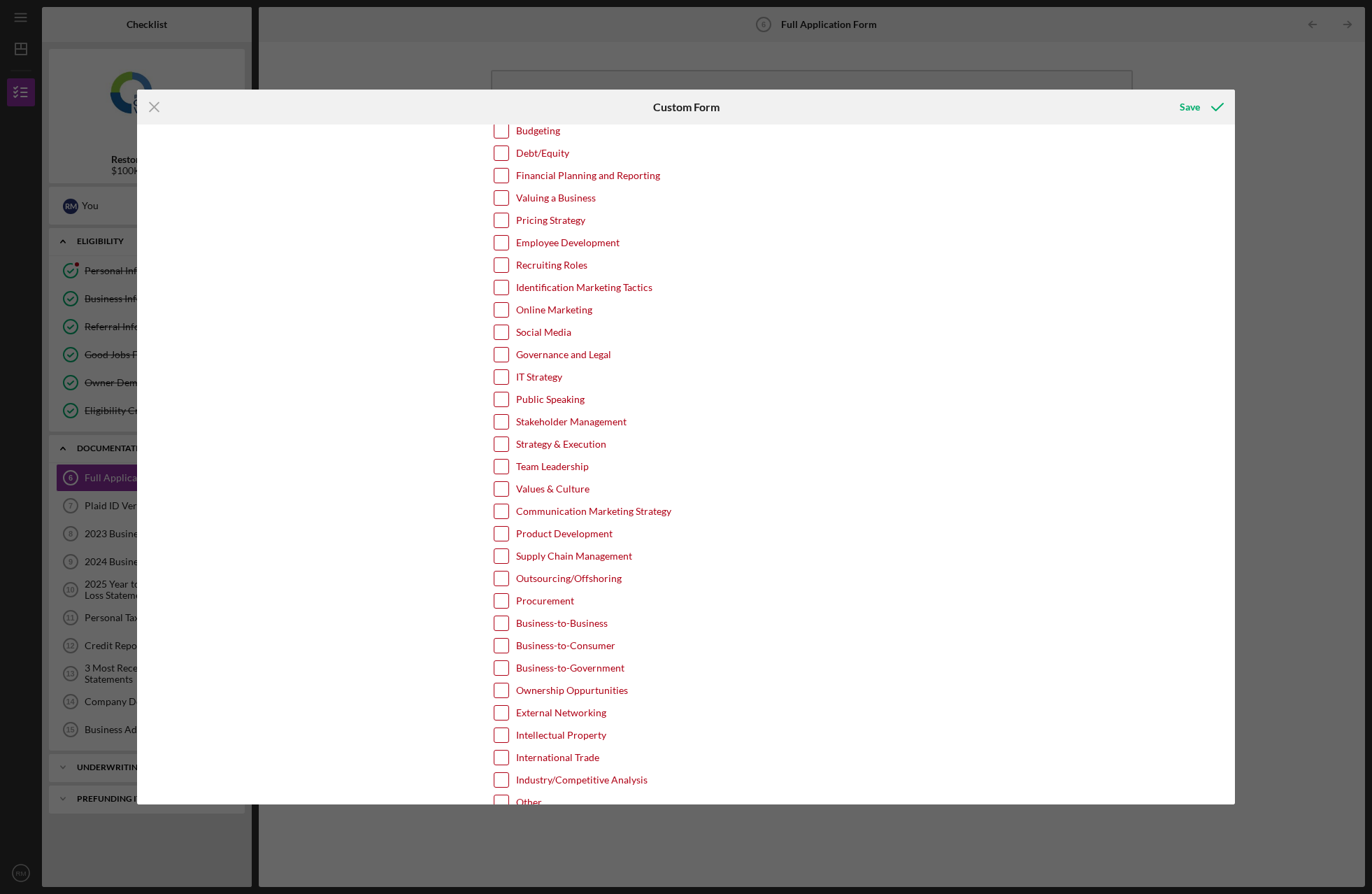
scroll to position [2619, 0]
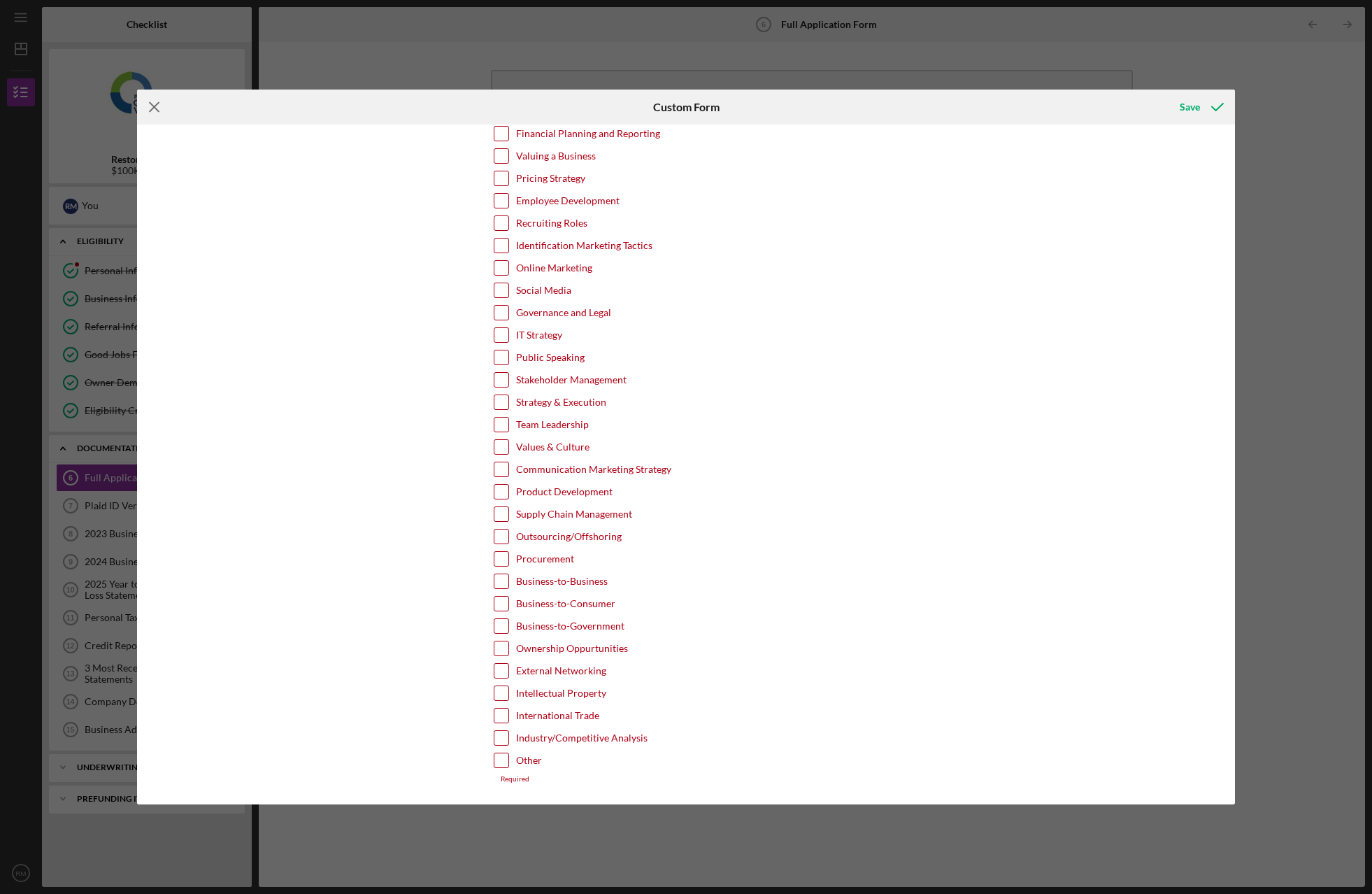
click at [157, 107] on icon "Icon/Menu Close" at bounding box center [154, 107] width 35 height 35
